Goal: Task Accomplishment & Management: Use online tool/utility

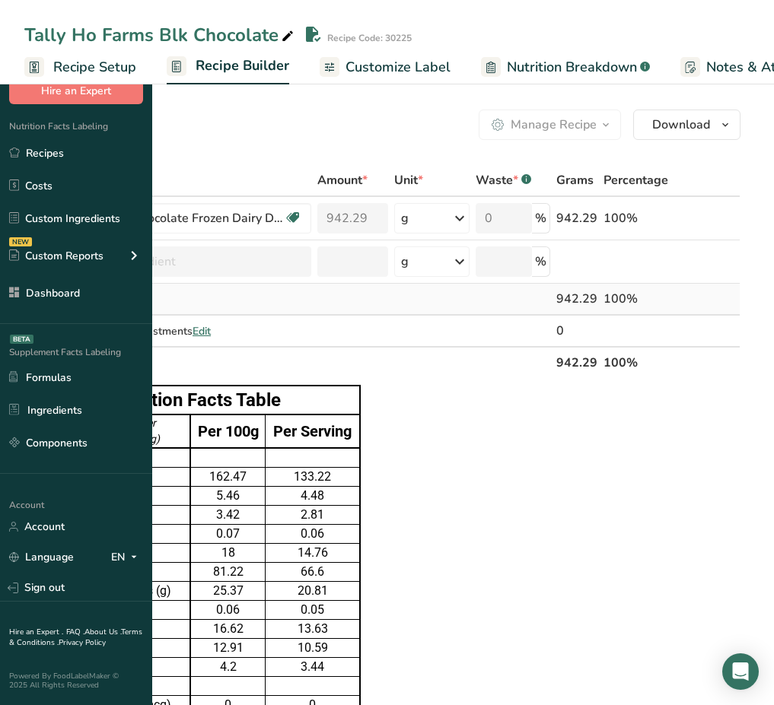
scroll to position [807, 0]
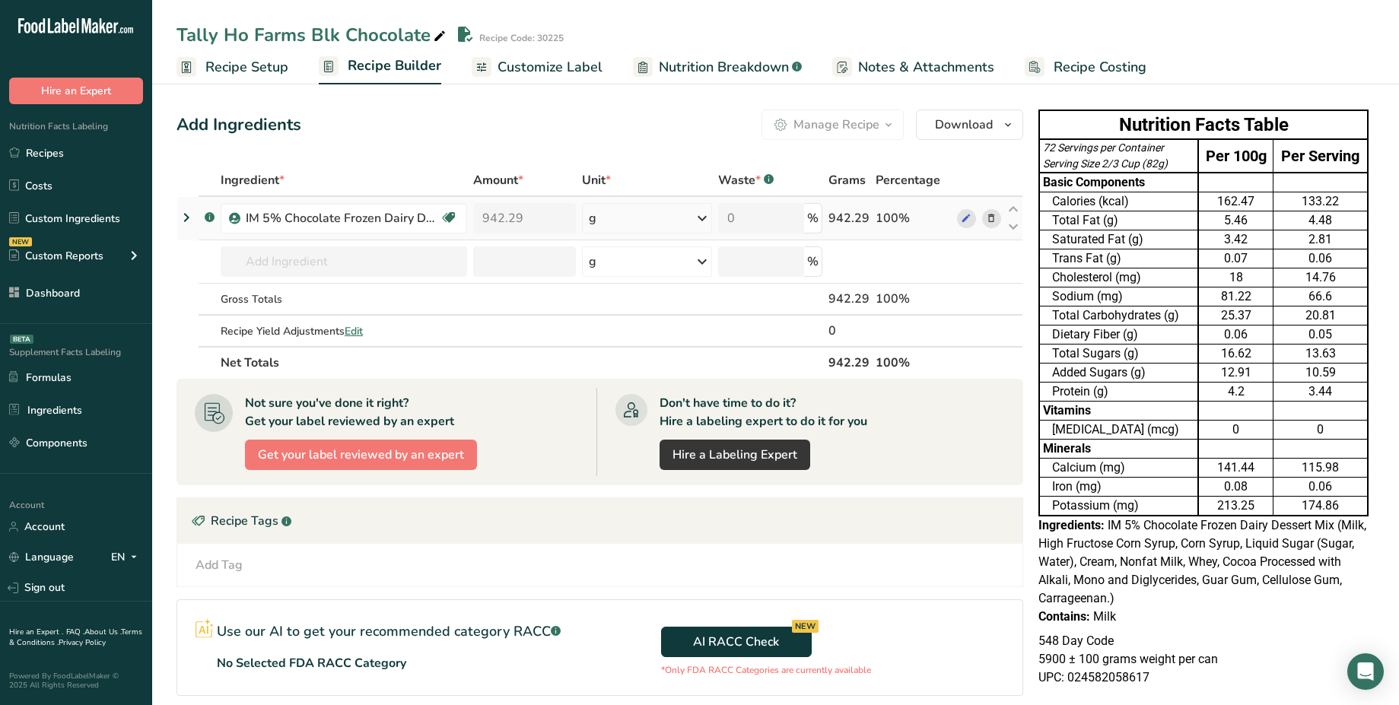
click at [189, 219] on icon at bounding box center [186, 217] width 18 height 27
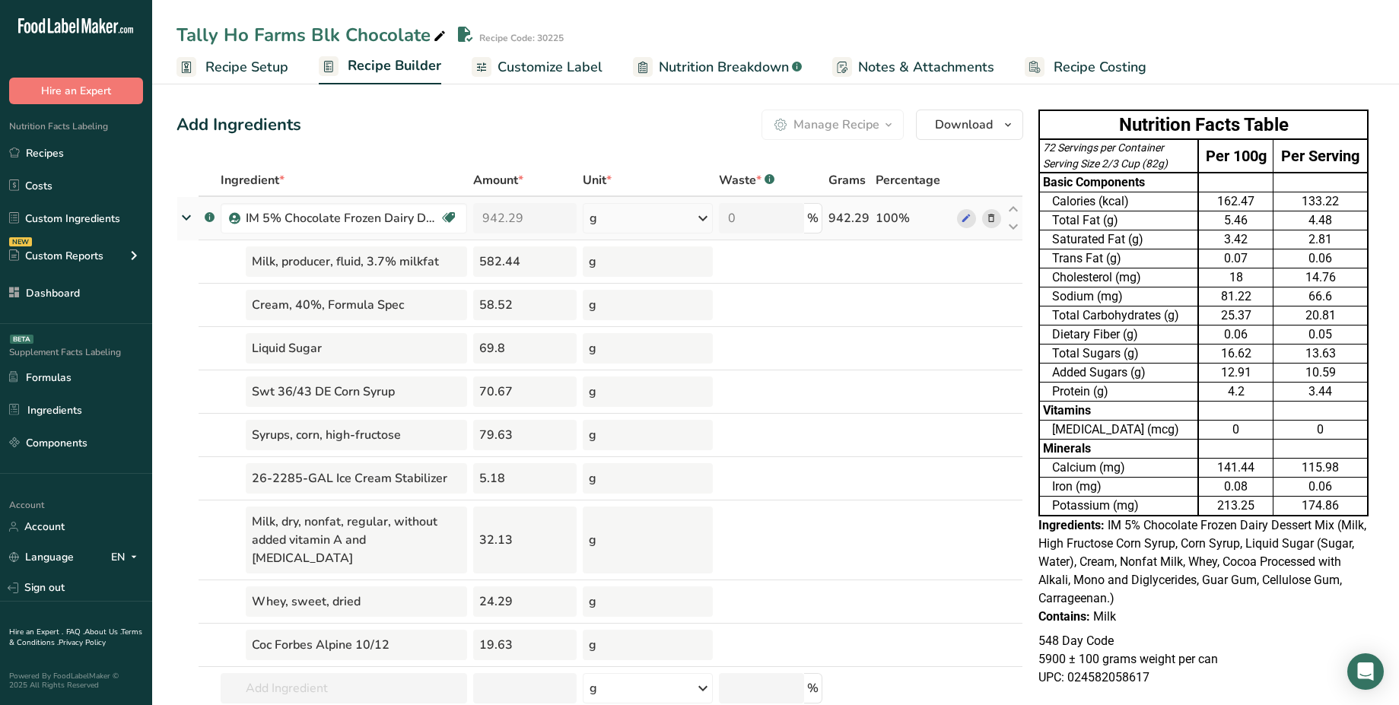
click at [189, 219] on icon at bounding box center [186, 217] width 27 height 18
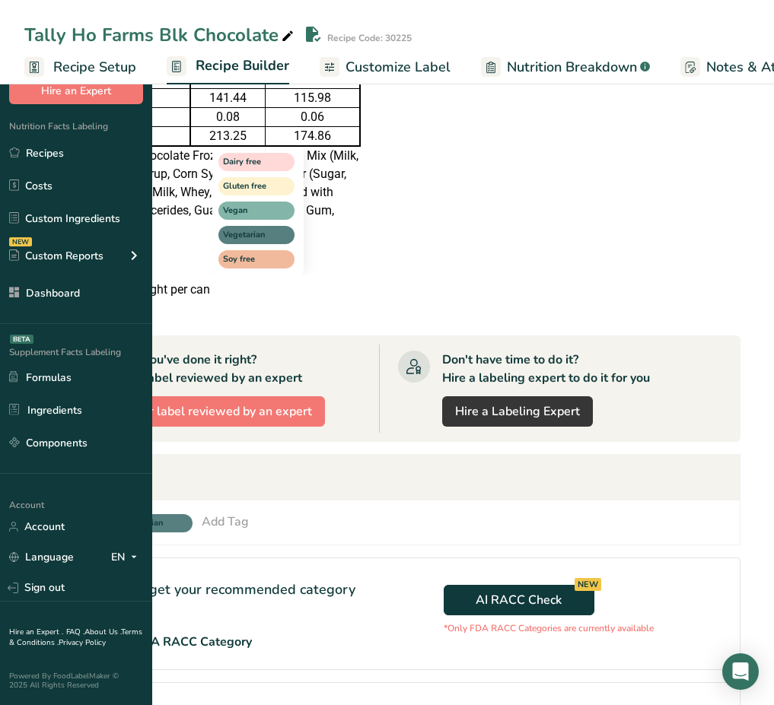
scroll to position [664, 0]
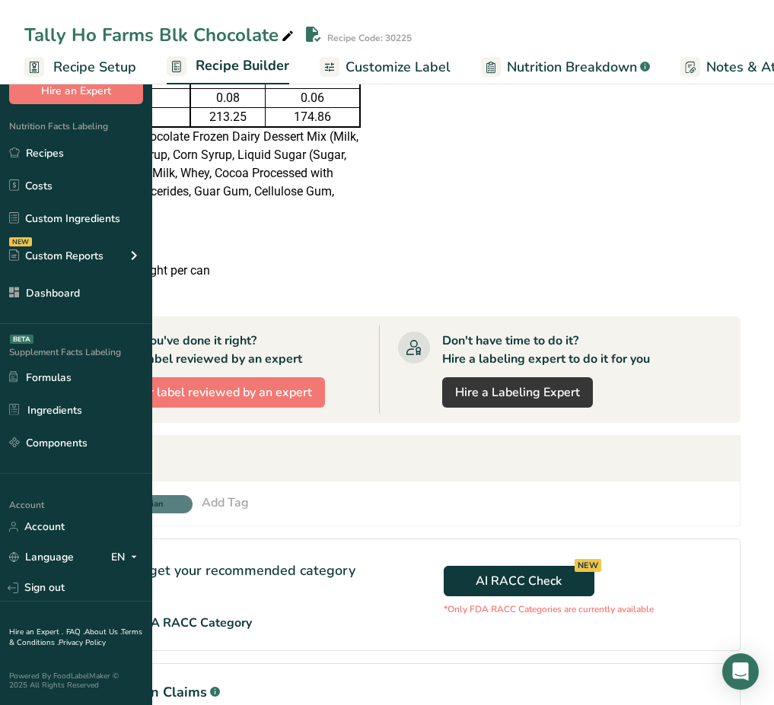
drag, startPoint x: 212, startPoint y: 457, endPoint x: 276, endPoint y: 459, distance: 64.0
click at [276, 459] on div "Recipe Tags .a-a{fill:#347362;}.b-a{fill:#fff;}" at bounding box center [382, 459] width 715 height 46
copy div "Recipe Tags"
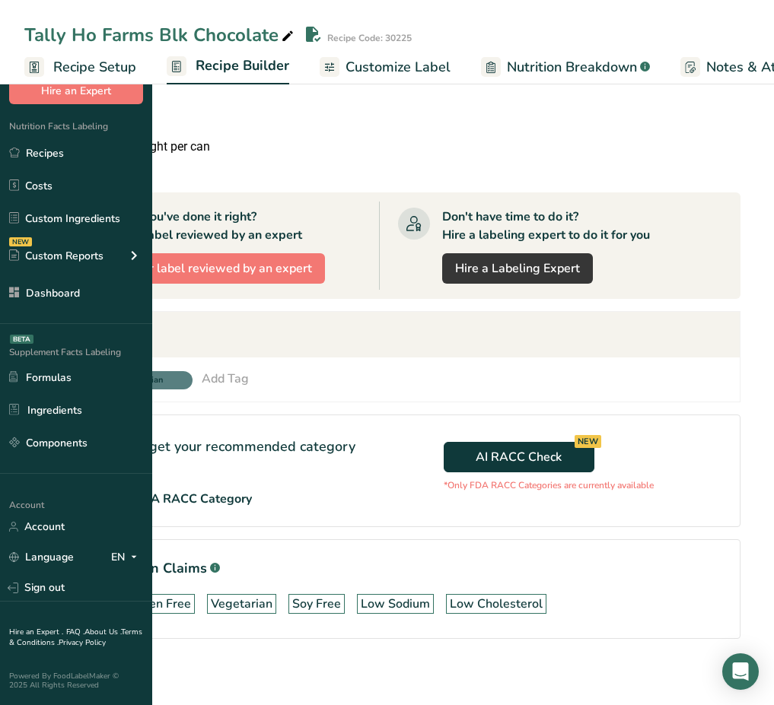
scroll to position [807, 0]
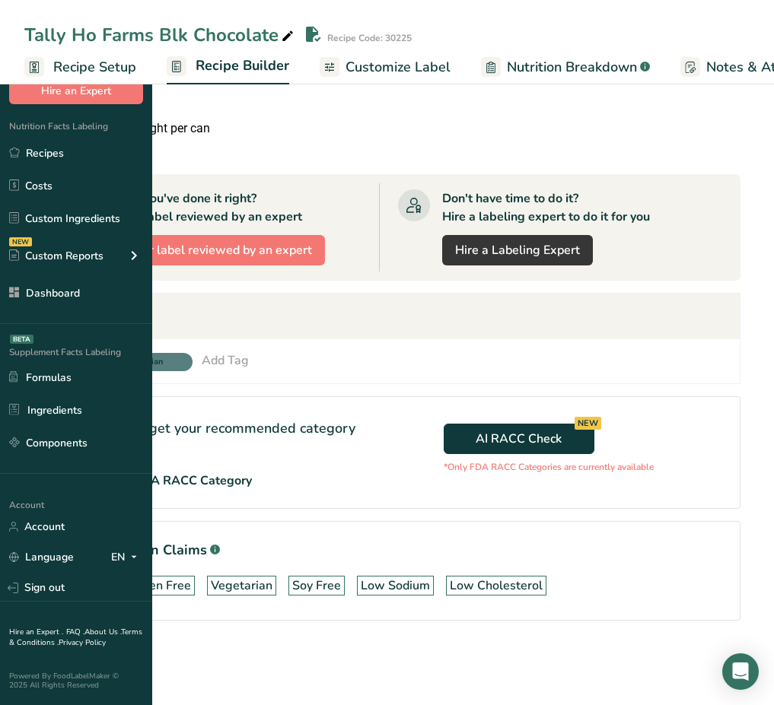
click at [249, 361] on div "Add Tag" at bounding box center [225, 361] width 47 height 18
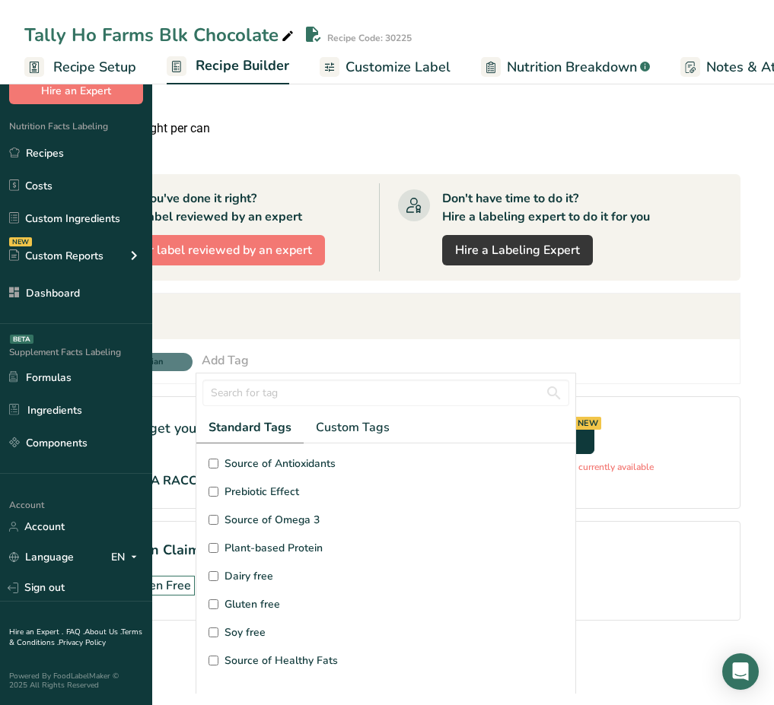
click at [384, 301] on div "Recipe Tags .a-a{fill:#347362;}.b-a{fill:#fff;}" at bounding box center [382, 317] width 715 height 46
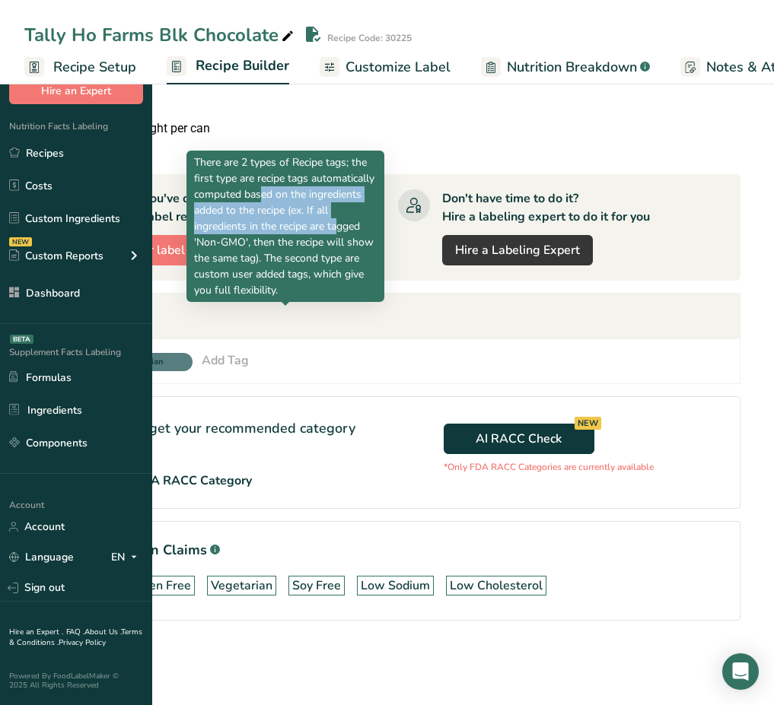
drag, startPoint x: 199, startPoint y: 196, endPoint x: 288, endPoint y: 224, distance: 93.6
click at [288, 224] on p "There are 2 types of Recipe tags; the first type are recipe tags automatically …" at bounding box center [285, 226] width 183 height 144
click at [341, 229] on p "There are 2 types of Recipe tags; the first type are recipe tags automatically …" at bounding box center [285, 226] width 183 height 144
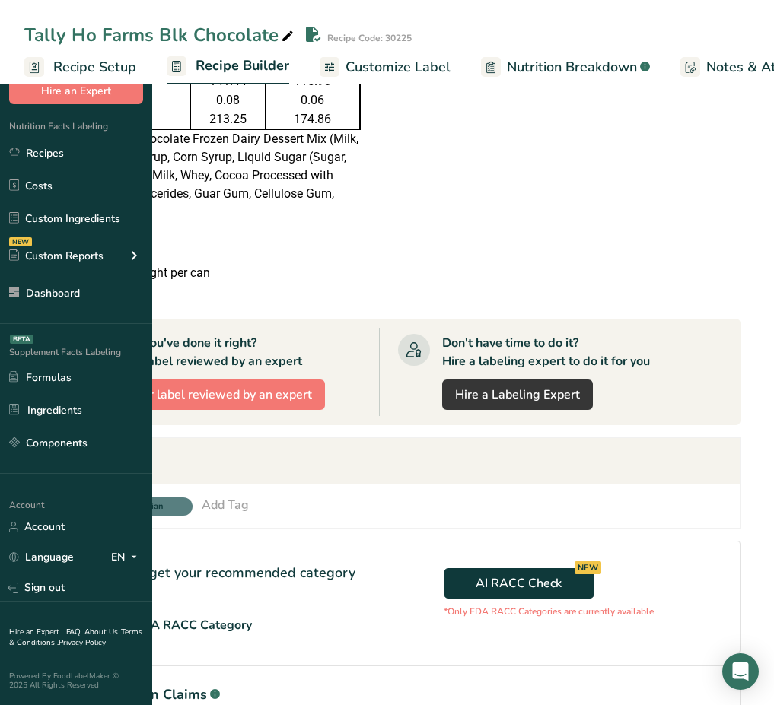
scroll to position [664, 0]
